Goal: Information Seeking & Learning: Check status

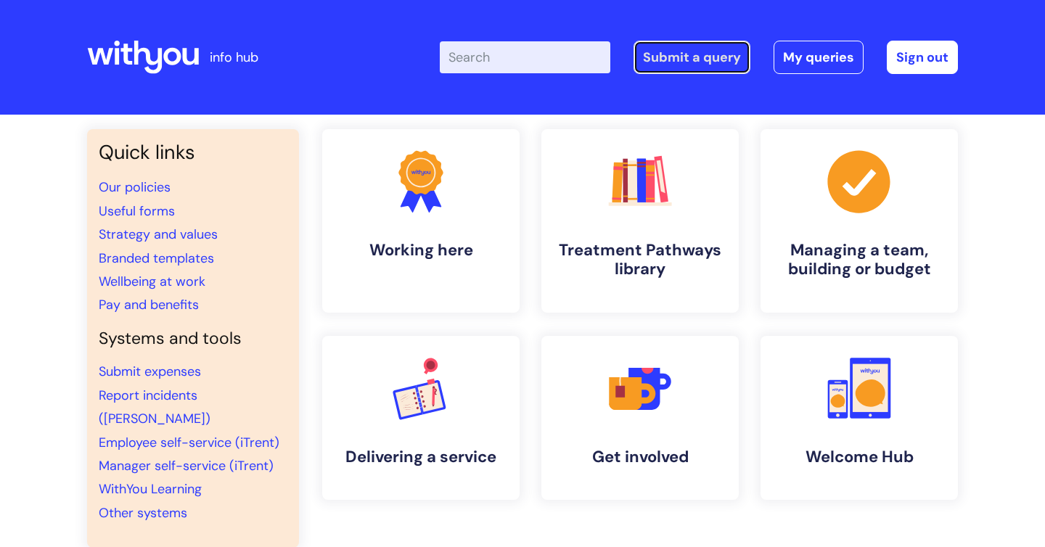
click at [693, 60] on link "Submit a query" at bounding box center [692, 57] width 117 height 33
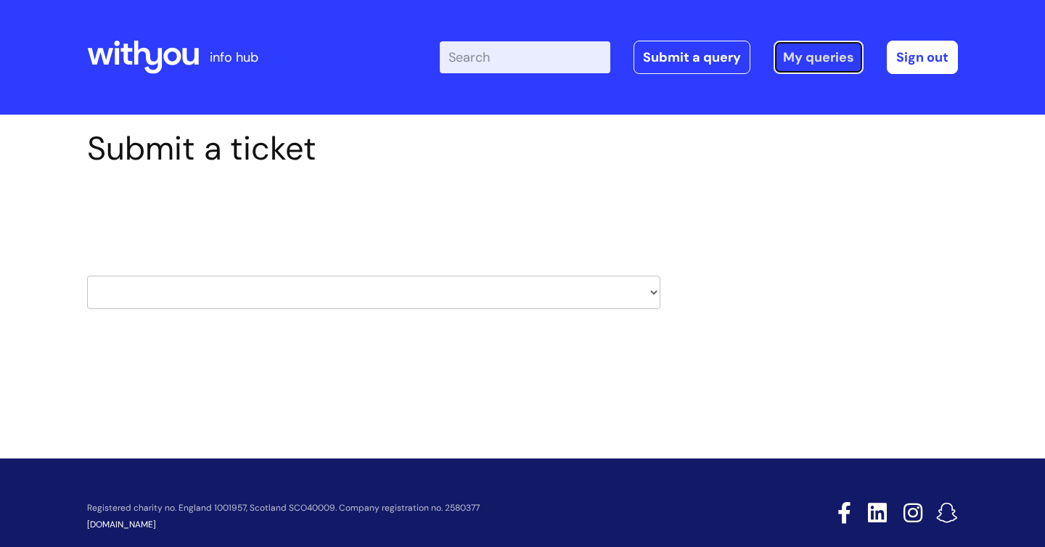
click at [784, 57] on link "My queries" at bounding box center [819, 57] width 90 height 33
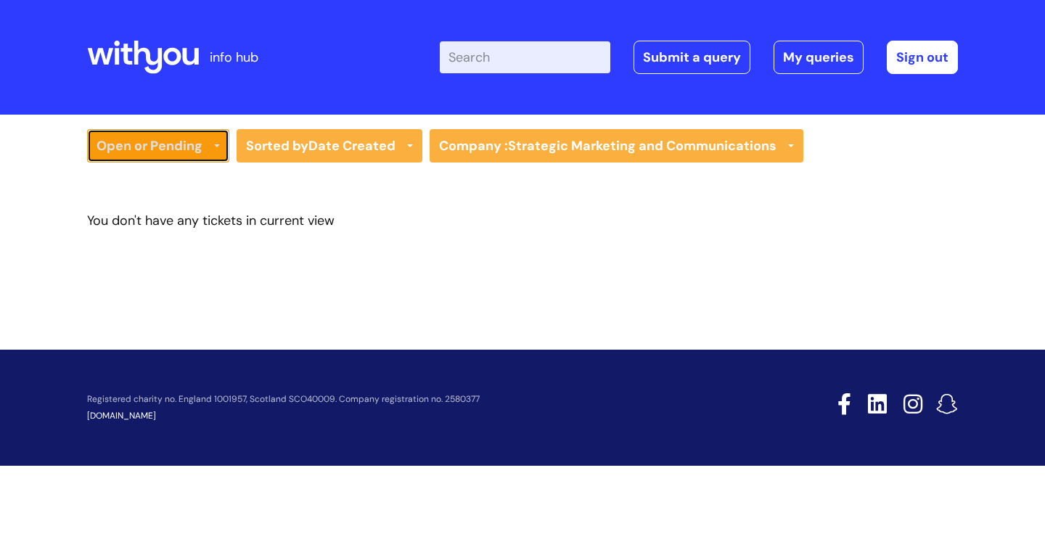
click at [195, 156] on link "Open or Pending" at bounding box center [158, 145] width 142 height 33
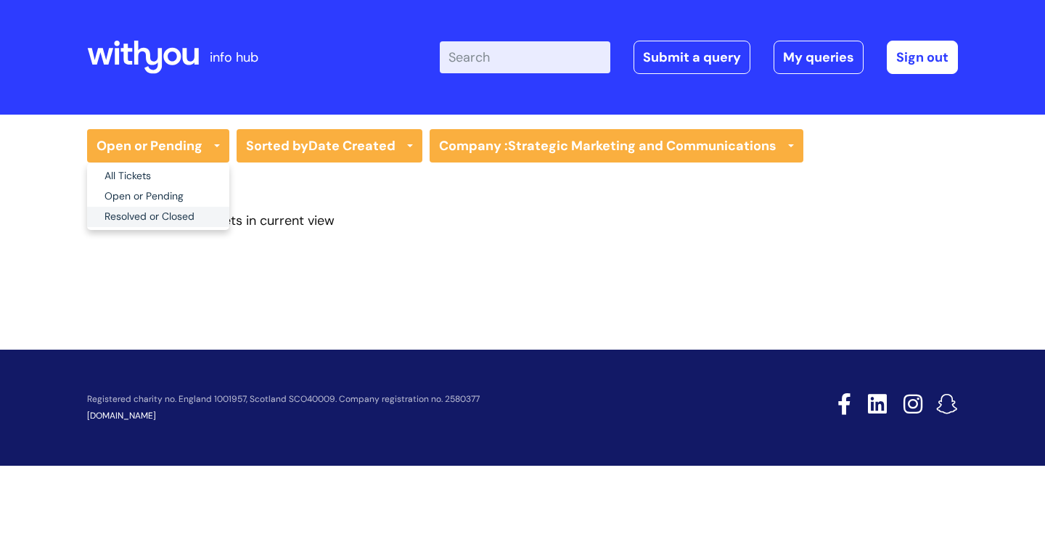
click at [162, 213] on link "Resolved or Closed" at bounding box center [158, 217] width 142 height 20
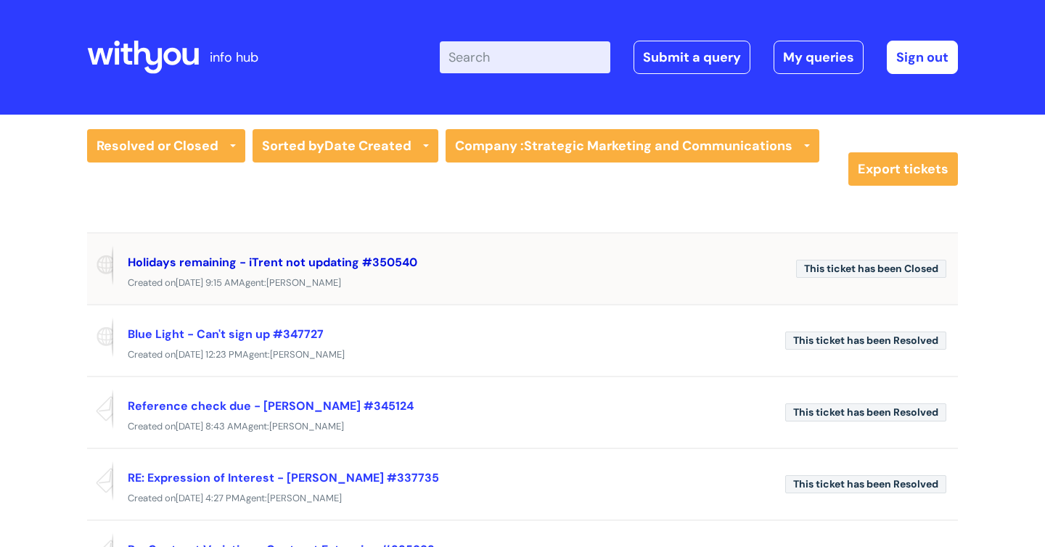
click at [234, 266] on link "Holidays remaining - iTrent not updating #350540" at bounding box center [273, 262] width 290 height 15
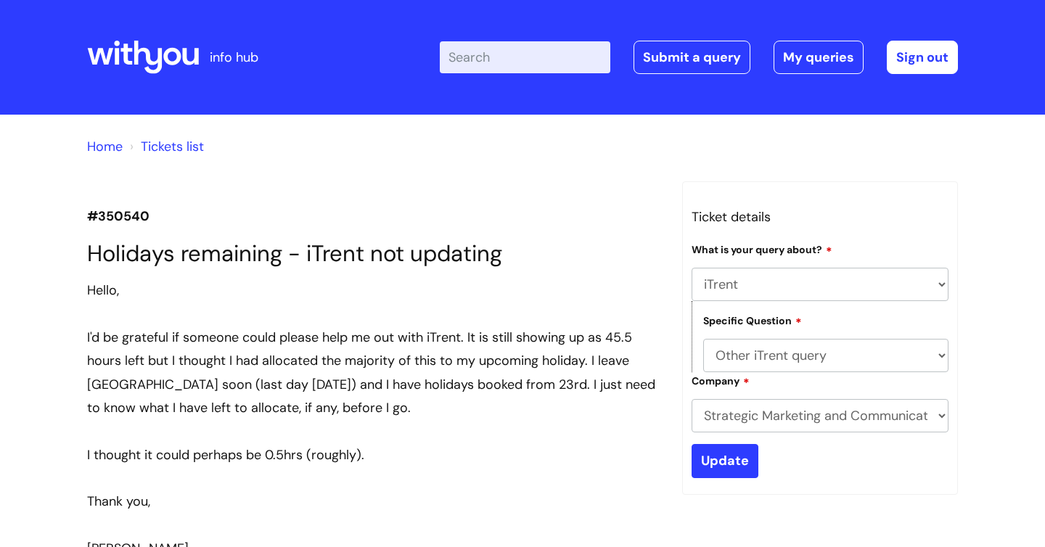
select select "iTrent"
select select "Other iTrent query"
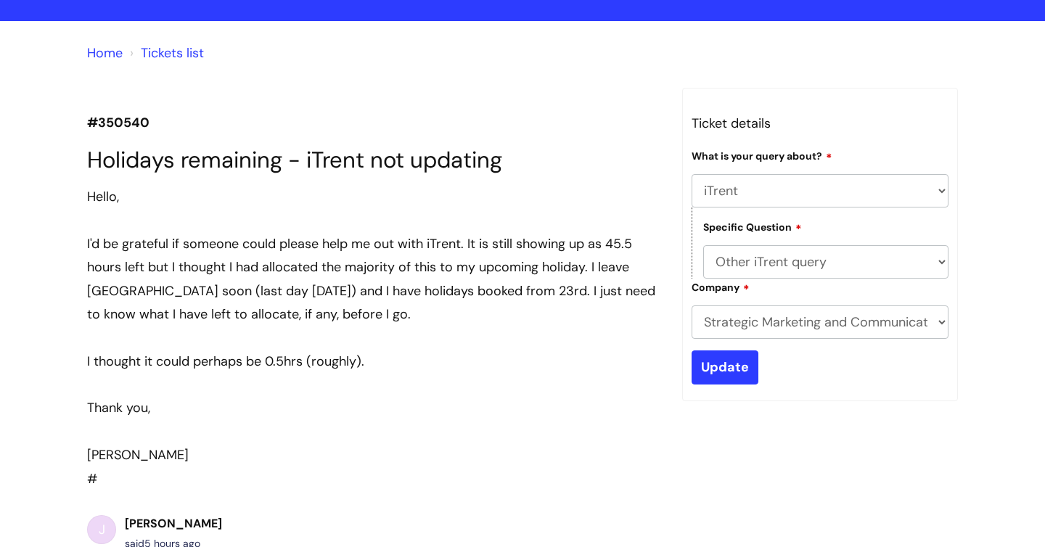
scroll to position [107, 0]
